Goal: Entertainment & Leisure: Consume media (video, audio)

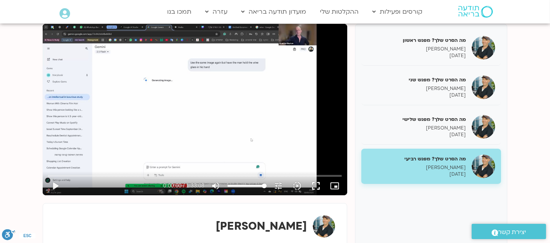
drag, startPoint x: 0, startPoint y: 0, endPoint x: 164, endPoint y: 90, distance: 187.1
click at [164, 90] on div "تخطّي الإعلان 0:00 play_arrow 0:00:00 / 1:33:08 volume_up كتم الصوت tune درجة ا…" at bounding box center [195, 109] width 304 height 171
click at [194, 114] on div "تخطّي الإعلان 0:00 pause 0:03:10 / 1:33:08 volume_up كتم الصوت tune درجة الدقة …" at bounding box center [195, 109] width 304 height 171
click at [54, 185] on button "play_arrow" at bounding box center [55, 185] width 19 height 19
type input "193.153321"
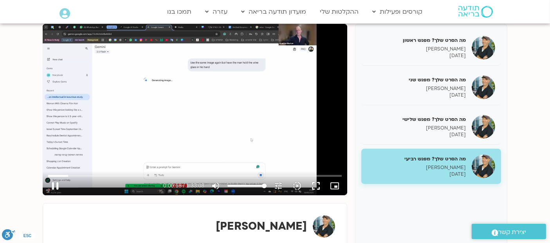
click at [205, 99] on div "تخطّي الإعلان 0:09 pause 0:06:18 / 1:33:08 volume_up كتم الصوت tune درجة الدقة …" at bounding box center [195, 109] width 304 height 171
click at [185, 106] on div "تخطّي الإعلان 0:09 play_arrow 0:06:18 / 1:33:08 volume_up كتم الصوت tune درجة ا…" at bounding box center [195, 109] width 304 height 171
click at [311, 189] on button "fullscreen" at bounding box center [315, 185] width 19 height 19
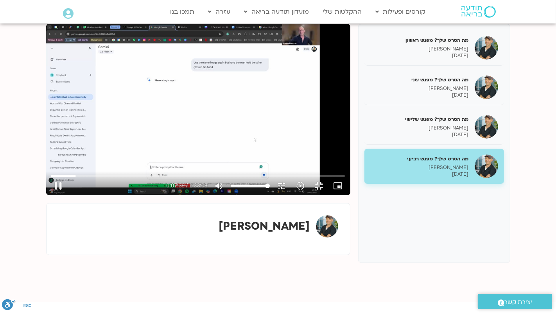
type input "459.784396"
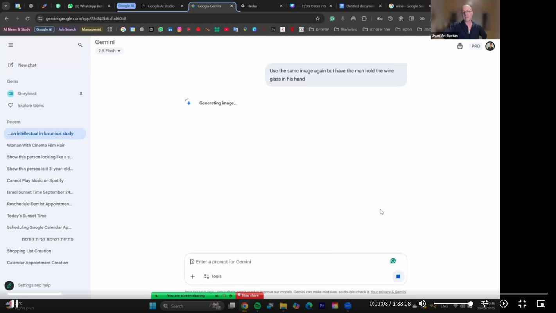
drag, startPoint x: 309, startPoint y: 241, endPoint x: 314, endPoint y: 247, distance: 7.0
click at [314, 243] on div "تخطّي الإعلان 1:29:19 pause 0:09:08 / 1:33:08 volume_up كتم الصوت tune درجة الد…" at bounding box center [278, 156] width 556 height 313
click at [311, 72] on div "تخطّي الإعلان 1:29:19 play_arrow 0:09:08 / 1:33:08 volume_up كتم الصوت tune درج…" at bounding box center [278, 156] width 556 height 313
click at [58, 243] on input "البحث بالتمرير" at bounding box center [278, 293] width 541 height 5
click at [207, 226] on div "تخطّي الإعلان 8:21 pause 0:08:22 / 1:33:08 volume_up كتم الصوت tune درجة الدقة …" at bounding box center [278, 156] width 556 height 313
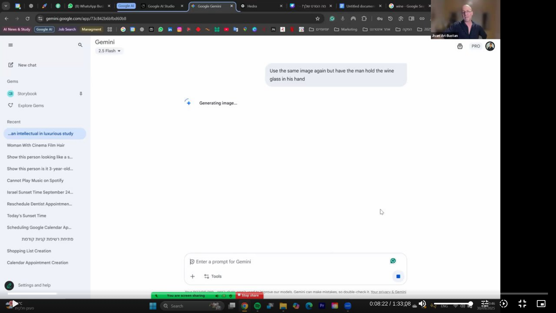
click at [191, 180] on div "تخطّي الإعلان 8:21 play_arrow 0:08:22 / 1:33:08 volume_up كتم الصوت tune درجة ا…" at bounding box center [278, 156] width 556 height 313
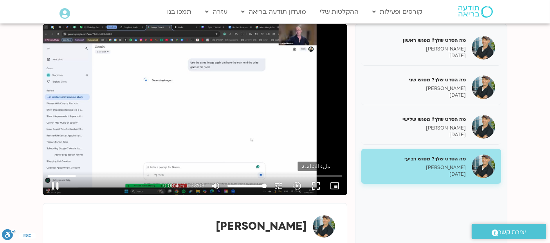
click at [317, 189] on button "fullscreen" at bounding box center [315, 185] width 19 height 19
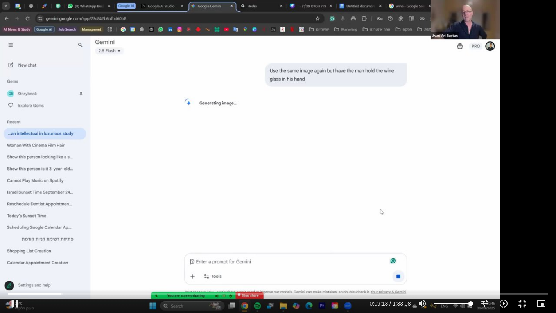
click at [261, 183] on div "تخطّي الإعلان 1:29:56 pause 0:09:13 / 1:33:08 volume_up كتم الصوت tune درجة الد…" at bounding box center [278, 156] width 556 height 313
click at [282, 208] on div "تخطّي الإعلان 1:29:56 play_arrow 0:09:14 / 1:33:08 volume_up كتم الصوت tune درج…" at bounding box center [278, 156] width 556 height 313
drag, startPoint x: 499, startPoint y: 225, endPoint x: 492, endPoint y: 149, distance: 75.4
click at [492, 149] on div "تخطّي الإعلان 1:29:56 pause 0:10:43 / 1:33:08 volume_up كتم الصوت tune درجة الد…" at bounding box center [278, 156] width 556 height 313
click at [415, 143] on div "تخطّي الإعلان 1:29:56 play_arrow 0:10:43 / 1:33:08 volume_up كتم الصوت tune درج…" at bounding box center [278, 156] width 556 height 313
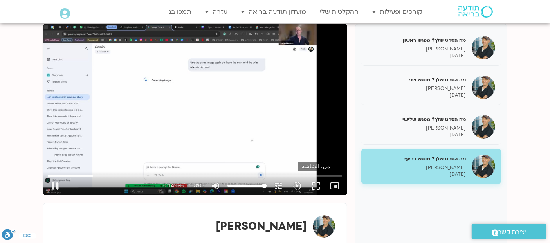
click at [317, 186] on button "fullscreen" at bounding box center [315, 185] width 19 height 19
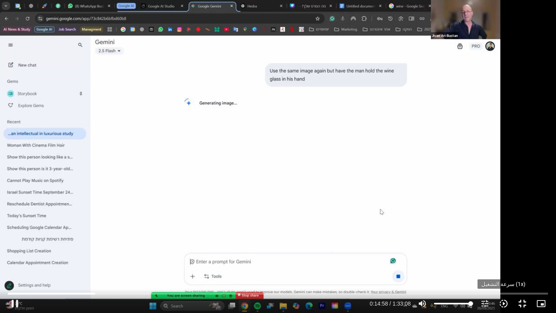
click at [505, 243] on icon "slow_motion_video" at bounding box center [503, 303] width 9 height 9
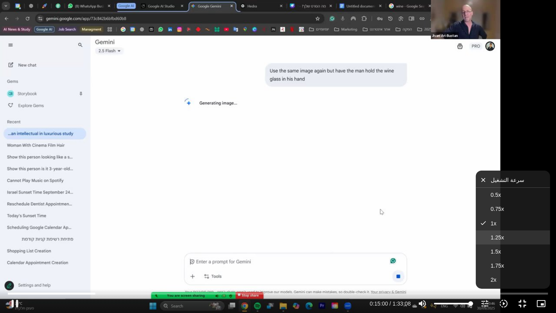
click at [492, 234] on span "1.25x" at bounding box center [497, 237] width 13 height 6
click at [494, 96] on div "تخطّي الإعلان 1:23:45 pause 0:15:01 / 1:33:08 volume_up كتم الصوت tune درجة الد…" at bounding box center [278, 156] width 556 height 313
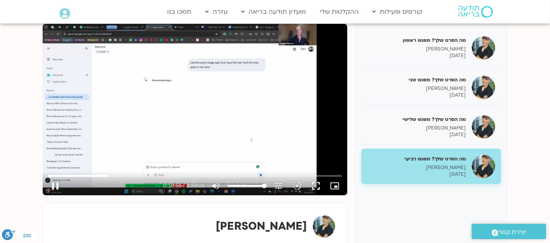
click at [222, 100] on div "تخطّي الإعلان 54:15 pause 0:18:56 / 1:33:08 volume_up كتم الصوت tune درجة الدقة…" at bounding box center [195, 109] width 304 height 171
type input "1137.108384"
